Goal: Task Accomplishment & Management: Complete application form

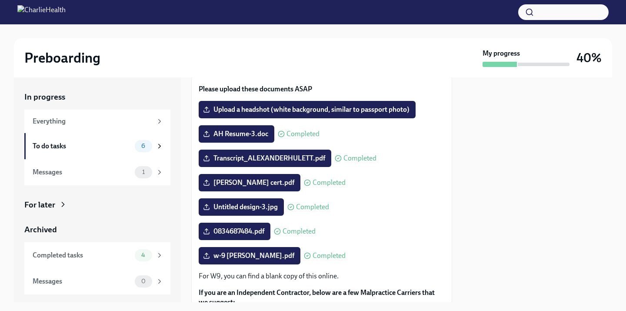
scroll to position [86, 0]
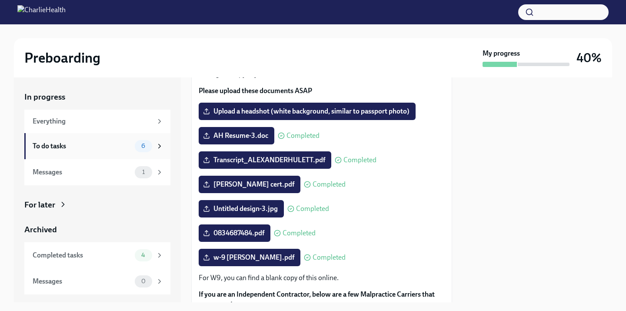
click at [94, 145] on div "To do tasks" at bounding box center [82, 146] width 99 height 10
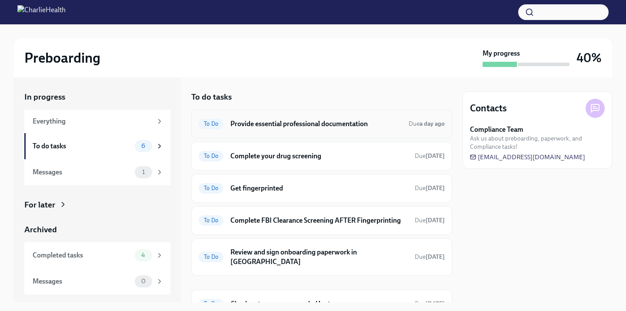
click at [278, 124] on h6 "Provide essential professional documentation" at bounding box center [315, 124] width 171 height 10
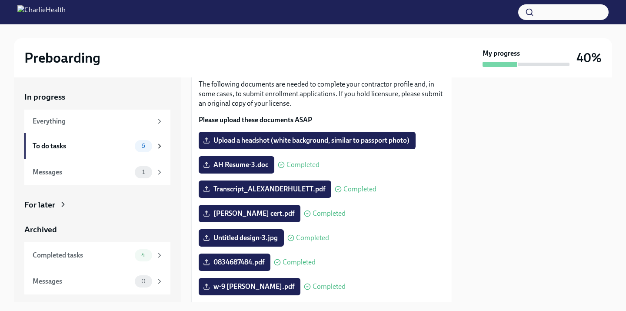
scroll to position [49, 0]
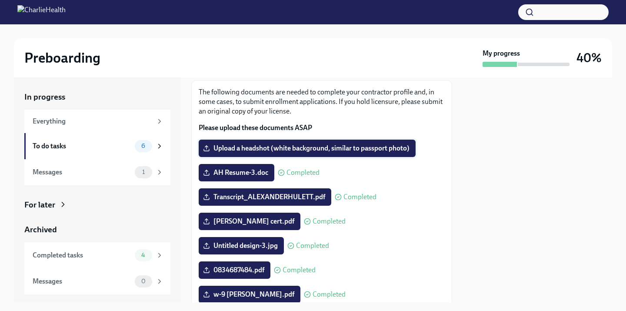
click at [293, 149] on span "Upload a headshot (white background, similar to passport photo)" at bounding box center [307, 148] width 205 height 9
click at [0, 0] on input "Upload a headshot (white background, similar to passport photo)" at bounding box center [0, 0] width 0 height 0
click at [330, 150] on span "Upload a headshot (white background, similar to passport photo)" at bounding box center [307, 148] width 205 height 9
click at [0, 0] on input "Upload a headshot (white background, similar to passport photo)" at bounding box center [0, 0] width 0 height 0
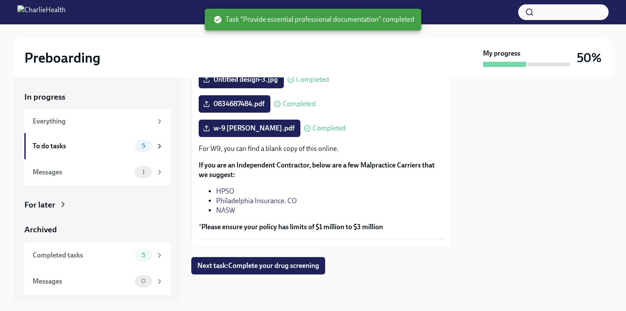
scroll to position [215, 0]
click at [264, 255] on div "Provide essential professional documentation Done Due a day ago The following d…" at bounding box center [321, 75] width 261 height 398
click at [264, 261] on button "Next task : Complete your drug screening" at bounding box center [258, 265] width 134 height 17
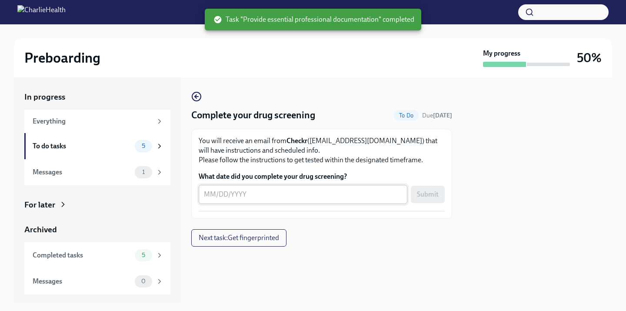
click at [265, 194] on textarea "What date did you complete your drug screening?" at bounding box center [303, 194] width 198 height 10
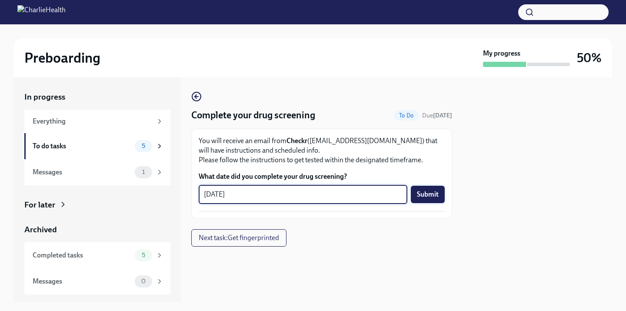
type textarea "[DATE]"
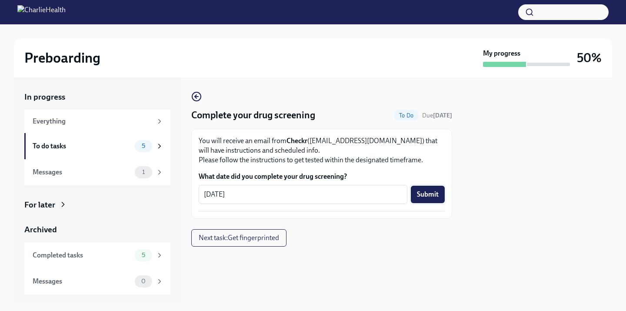
click at [430, 198] on span "Submit" at bounding box center [428, 194] width 22 height 9
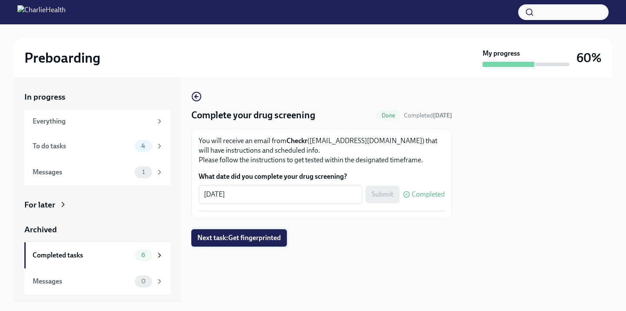
click at [258, 237] on span "Next task : Get fingerprinted" at bounding box center [239, 238] width 84 height 9
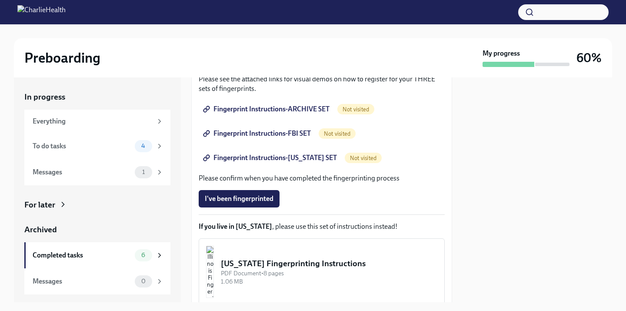
scroll to position [116, 0]
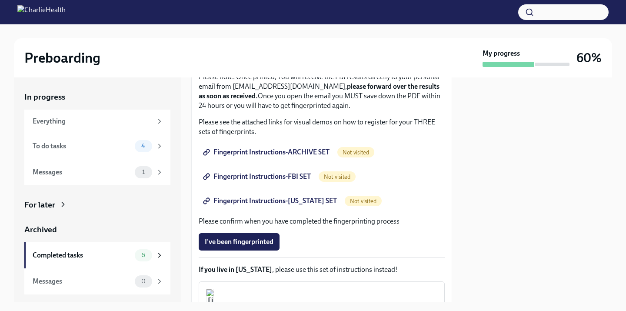
click at [266, 149] on span "Fingerprint Instructions-ARCHIVE SET" at bounding box center [267, 152] width 125 height 9
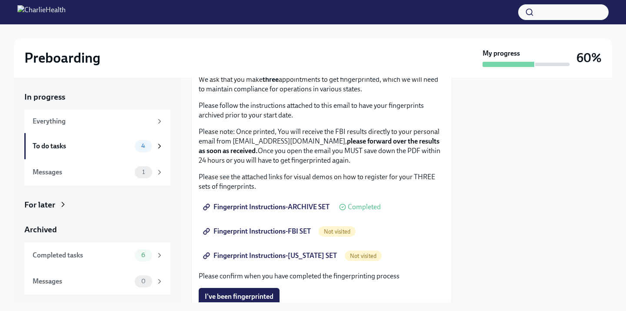
scroll to position [94, 0]
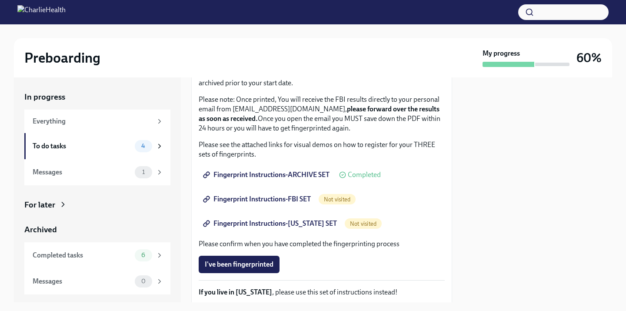
click at [297, 194] on link "Fingerprint Instructions-FBI SET" at bounding box center [258, 198] width 118 height 17
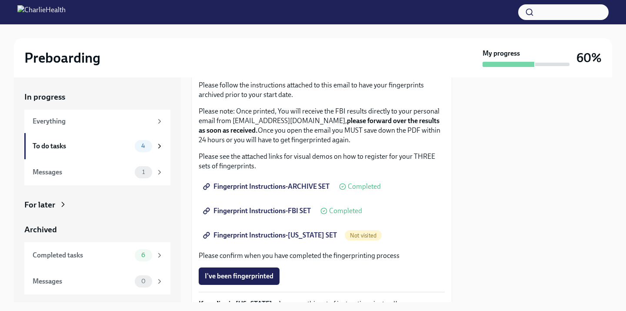
scroll to position [126, 0]
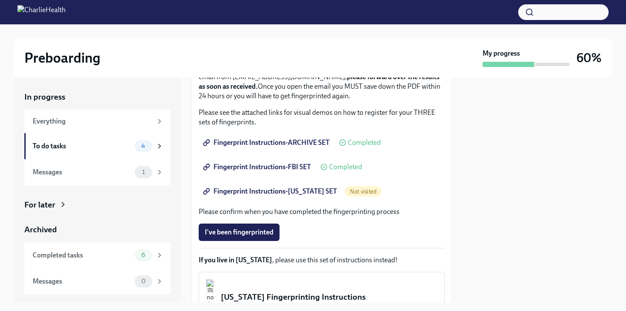
click at [294, 188] on span "Fingerprint Instructions-[US_STATE] SET" at bounding box center [271, 191] width 132 height 9
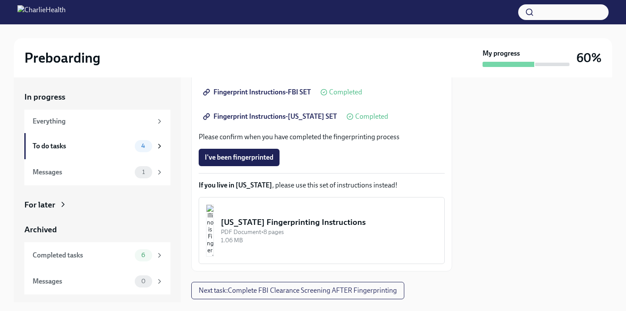
scroll to position [201, 0]
click at [94, 145] on div "To do tasks" at bounding box center [82, 146] width 99 height 10
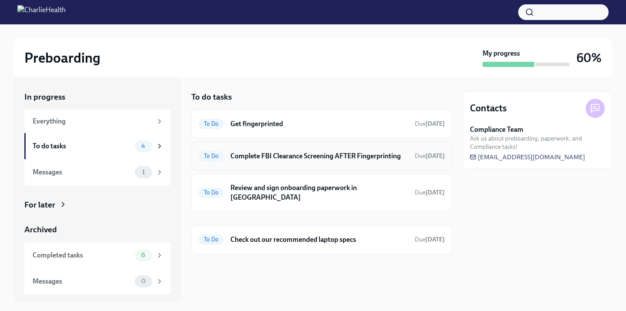
click at [281, 156] on h6 "Complete FBI Clearance Screening AFTER Fingerprinting" at bounding box center [318, 156] width 177 height 10
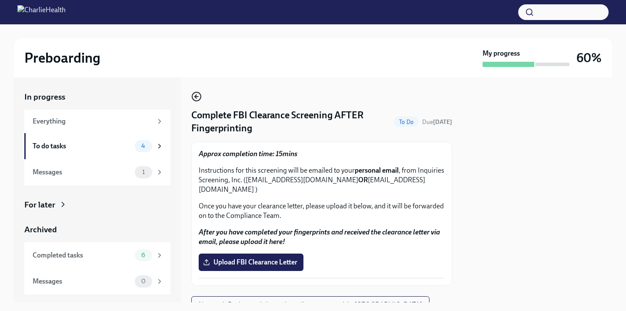
click at [196, 97] on icon "button" at bounding box center [196, 96] width 2 height 3
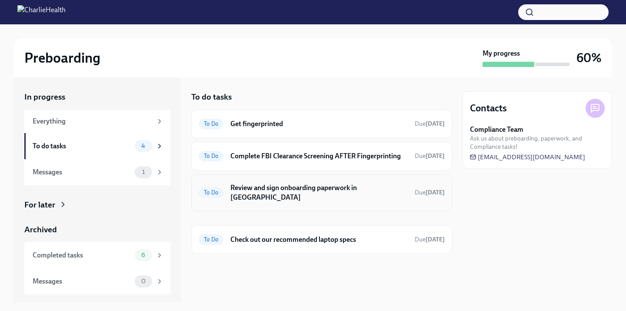
click at [264, 189] on h6 "Review and sign onboarding paperwork in [GEOGRAPHIC_DATA]" at bounding box center [318, 192] width 177 height 19
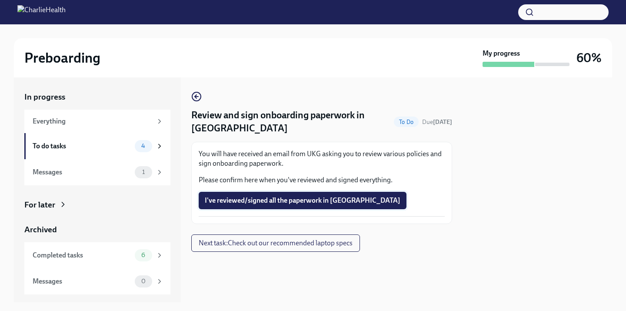
click at [263, 197] on span "I've reviewed/signed all the paperwork in [GEOGRAPHIC_DATA]" at bounding box center [303, 200] width 196 height 9
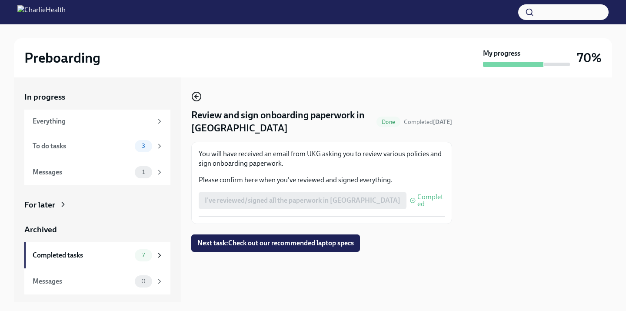
click at [200, 99] on circle "button" at bounding box center [196, 96] width 9 height 9
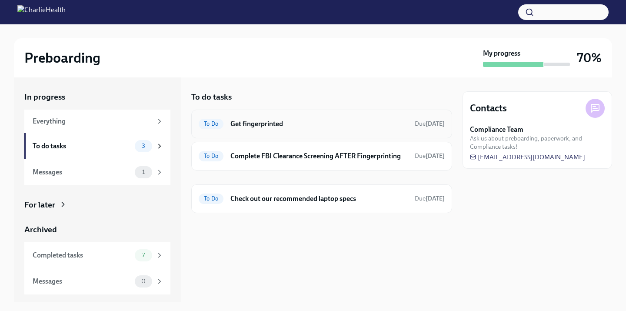
click at [288, 122] on h6 "Get fingerprinted" at bounding box center [318, 124] width 177 height 10
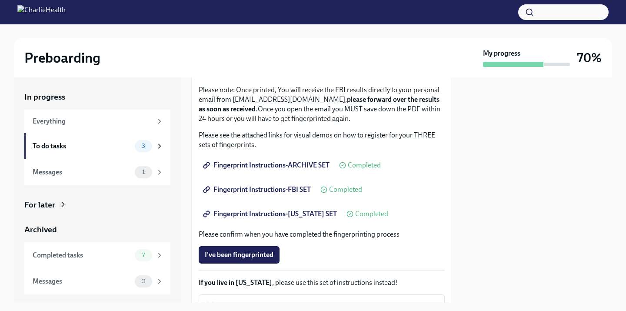
scroll to position [195, 0]
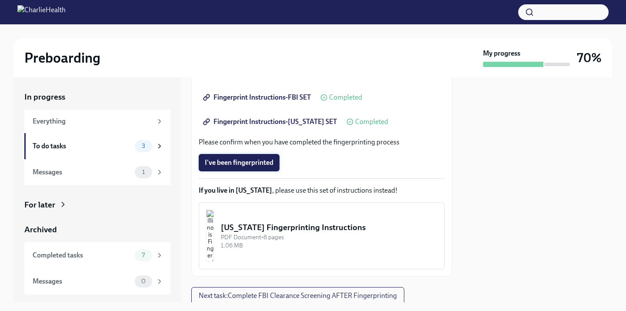
click at [245, 158] on span "I've been fingerprinted" at bounding box center [239, 162] width 69 height 9
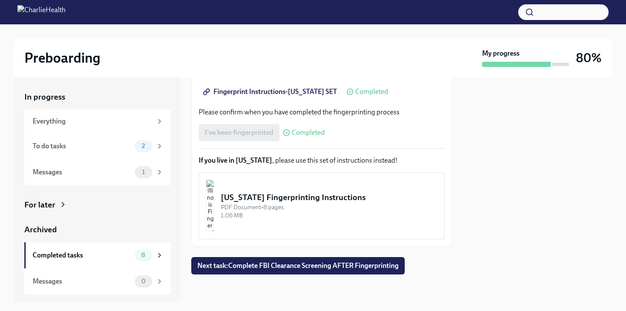
scroll to position [225, 0]
click at [262, 264] on span "Next task : Complete FBI Clearance Screening AFTER Fingerprinting" at bounding box center [297, 265] width 201 height 9
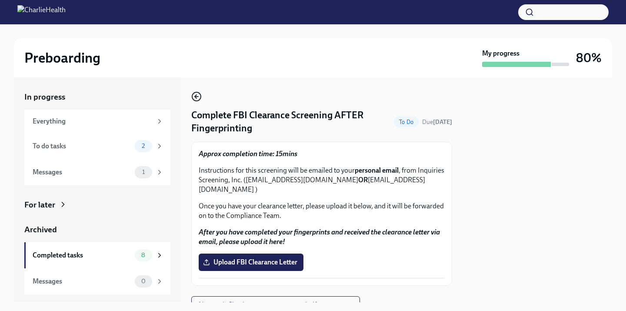
click at [195, 99] on icon "button" at bounding box center [196, 96] width 10 height 10
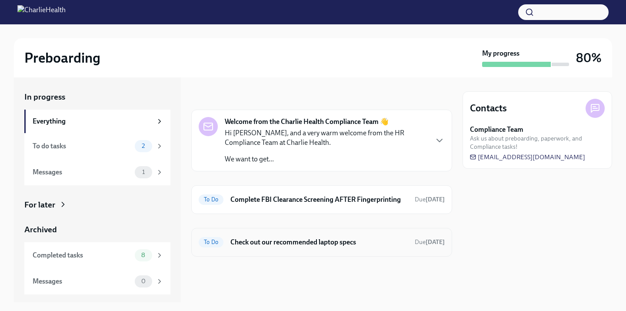
click at [263, 244] on h6 "Check out our recommended laptop specs" at bounding box center [318, 242] width 177 height 10
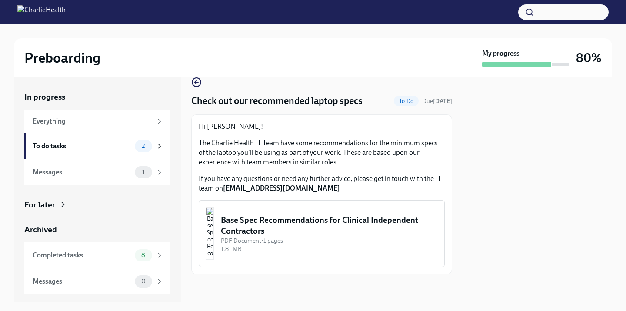
scroll to position [14, 0]
click at [268, 228] on div "Base Spec Recommendations for Clinical Independent Contractors" at bounding box center [329, 225] width 217 height 22
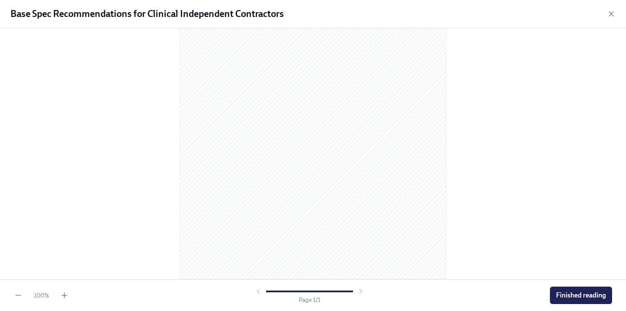
scroll to position [108, 0]
click at [595, 294] on span "Finished reading" at bounding box center [581, 295] width 50 height 9
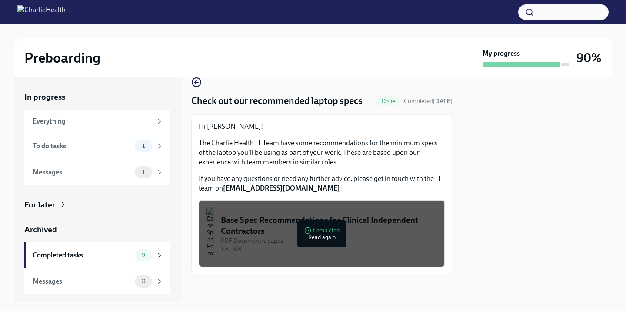
scroll to position [14, 0]
click at [197, 84] on icon "button" at bounding box center [196, 82] width 10 height 10
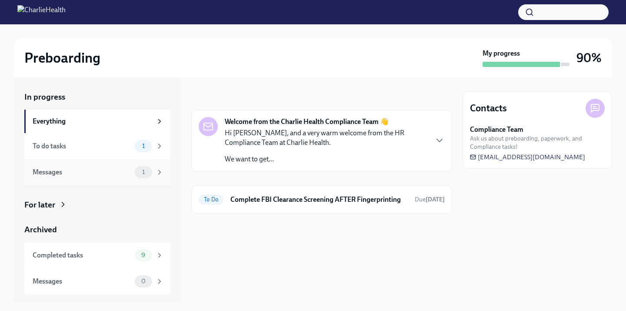
click at [126, 177] on div "Messages 1" at bounding box center [98, 172] width 131 height 12
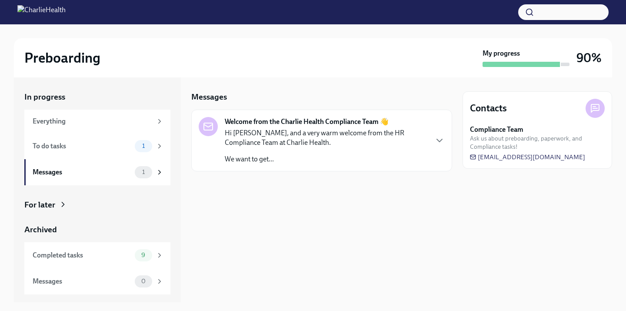
click at [289, 156] on p "We want to get..." at bounding box center [326, 159] width 203 height 10
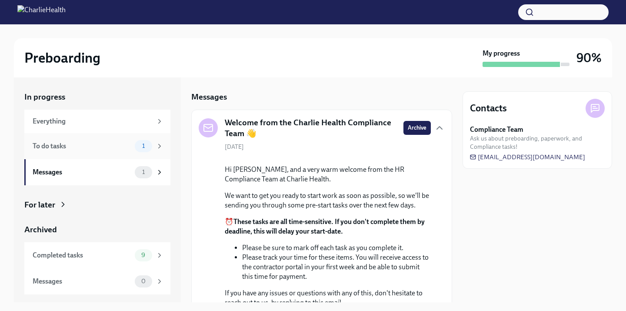
click at [140, 143] on span "1" at bounding box center [143, 146] width 13 height 7
